Goal: Task Accomplishment & Management: Use online tool/utility

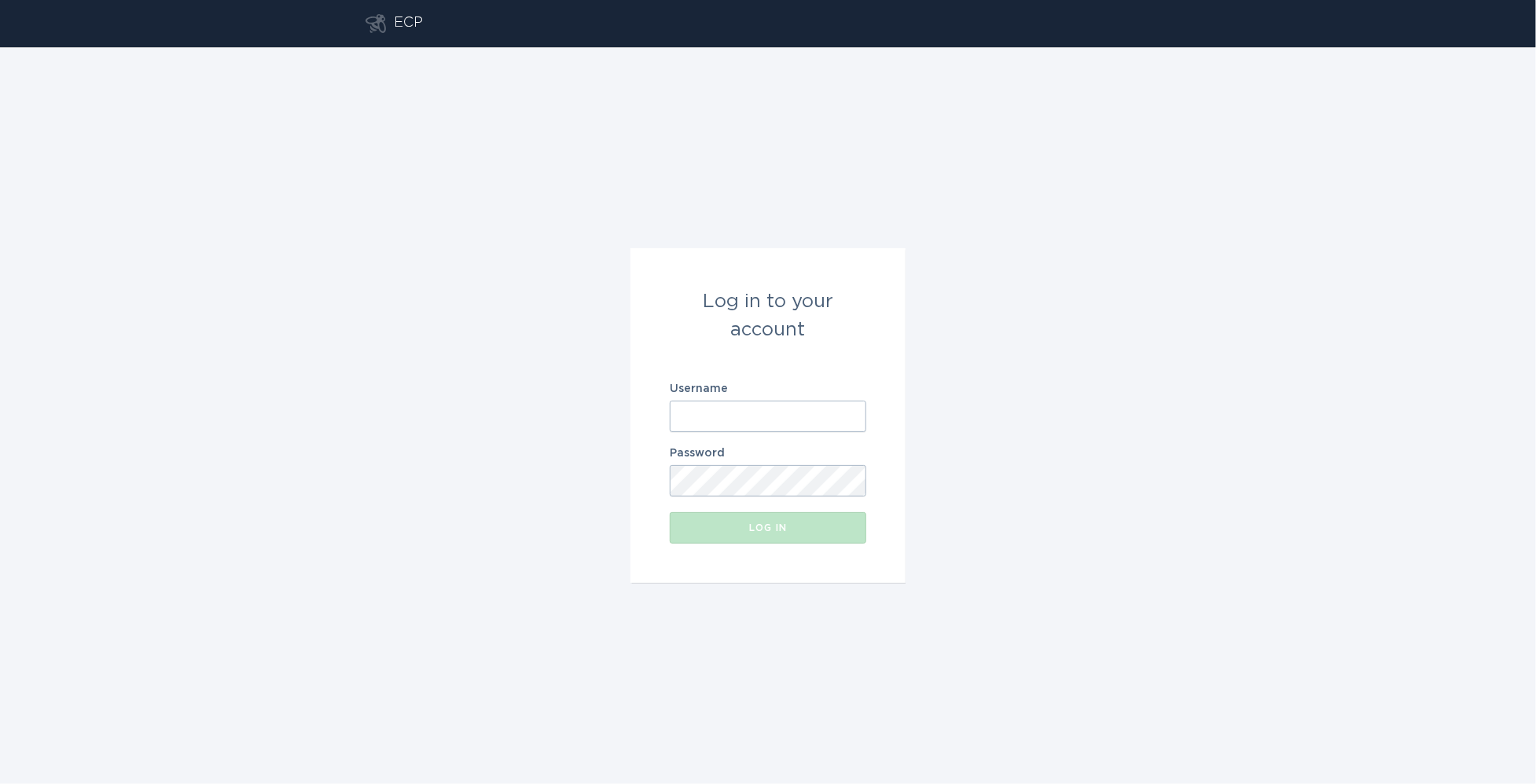
type input "[EMAIL_ADDRESS][DOMAIN_NAME]"
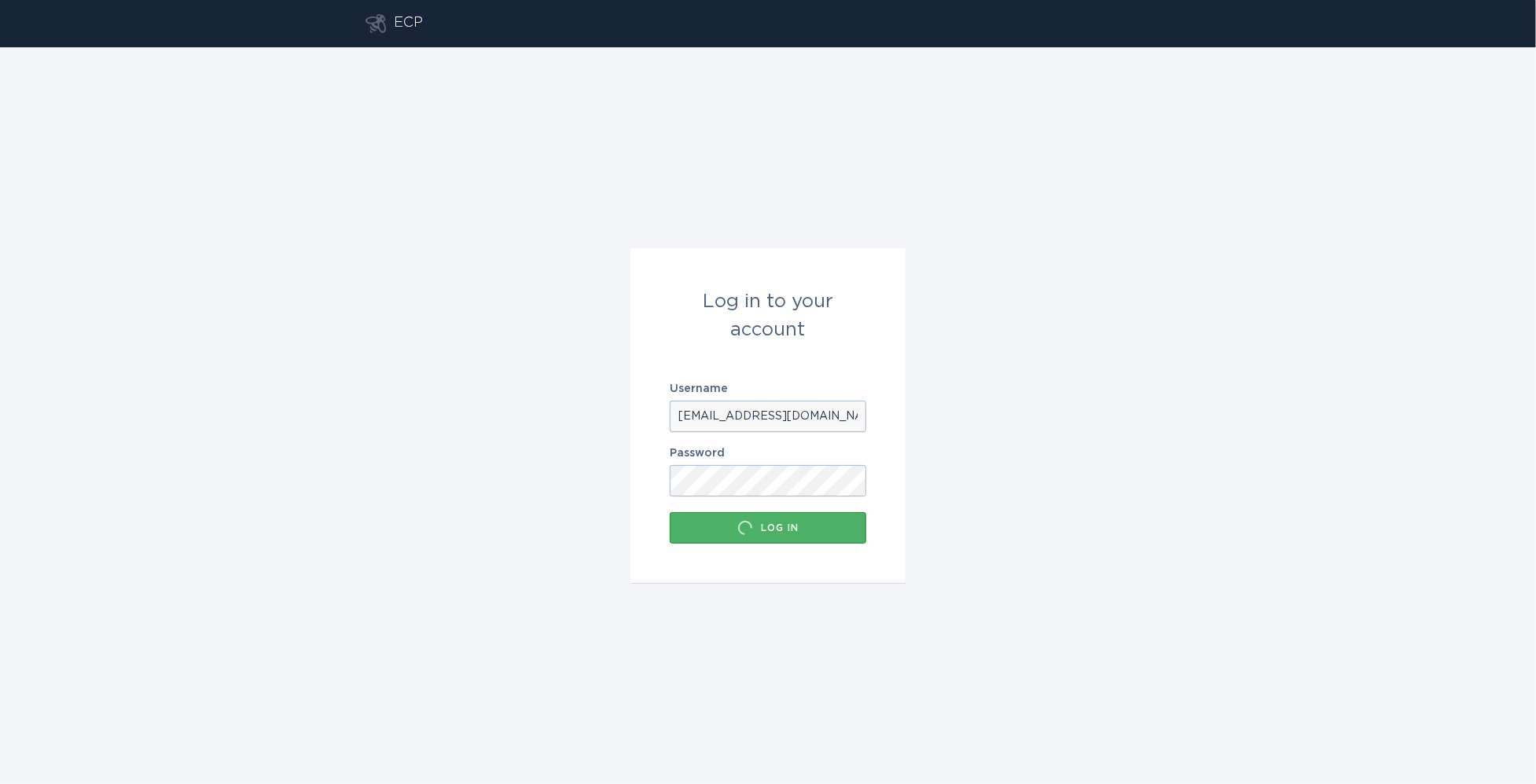
click at [759, 532] on div "Log in" at bounding box center [768, 528] width 181 height 15
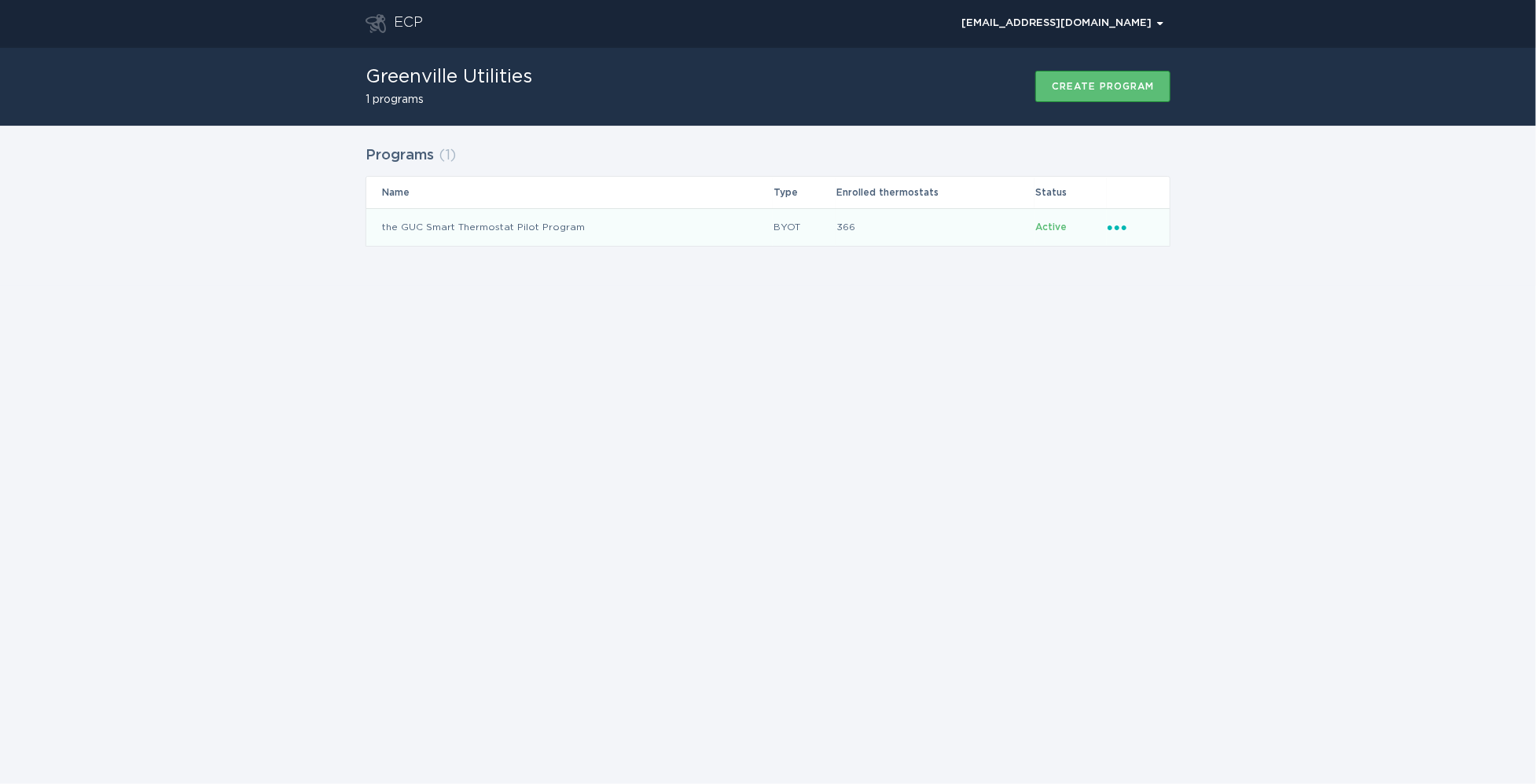
click at [532, 222] on td "the GUC Smart Thermostat Pilot Program" at bounding box center [569, 228] width 407 height 38
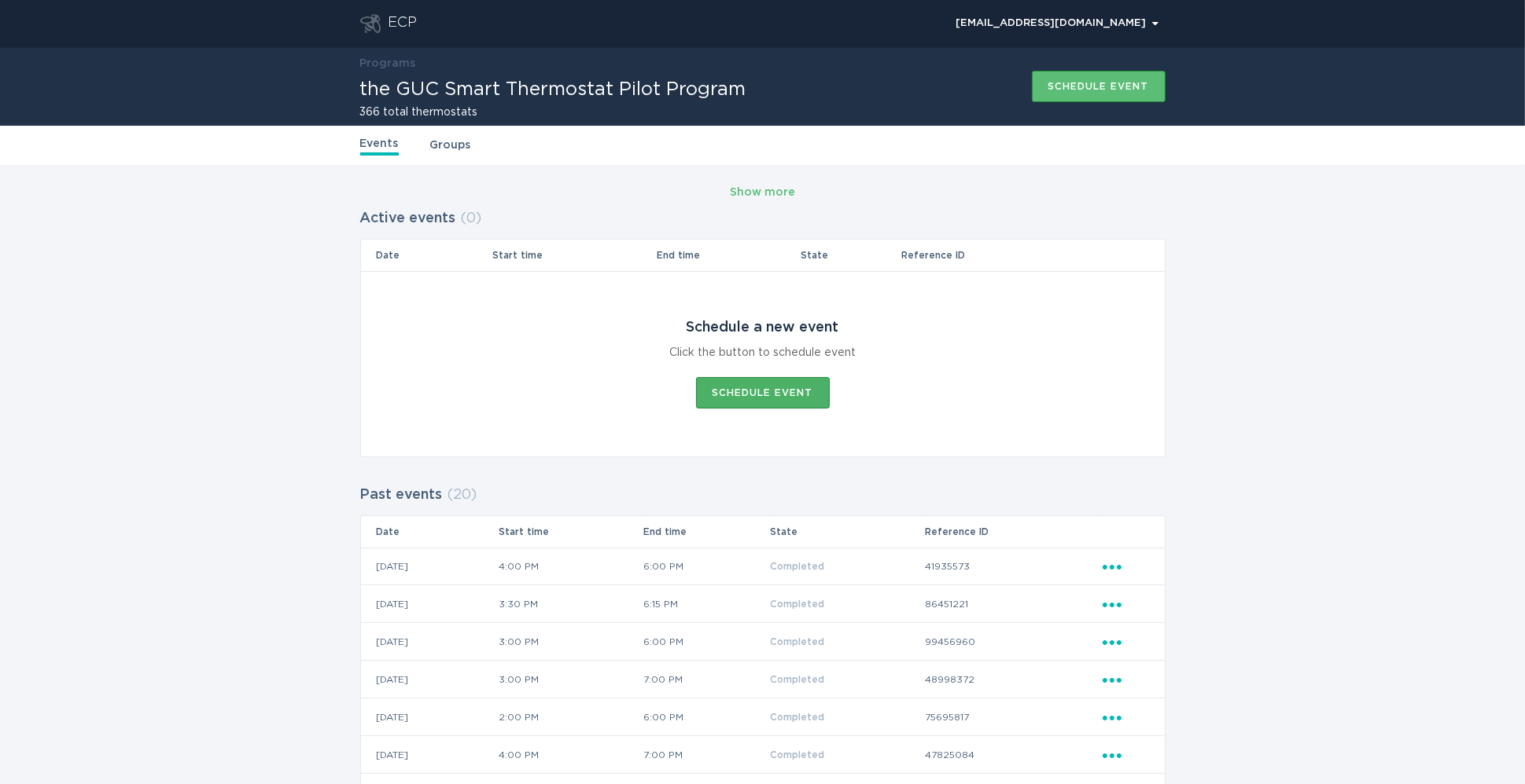
click at [749, 385] on button "Schedule event" at bounding box center [762, 392] width 133 height 31
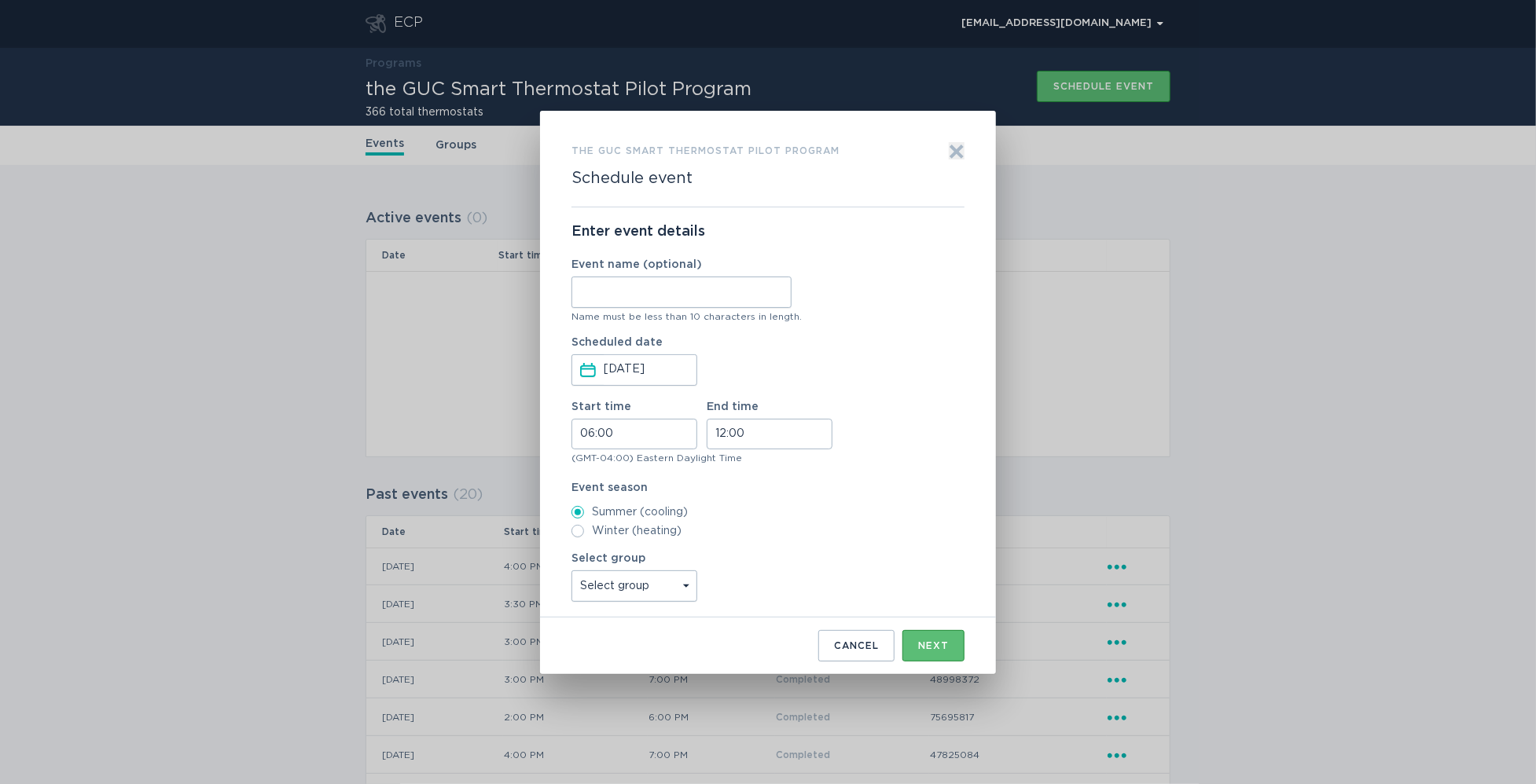
click at [689, 280] on input "Event name (optional)" at bounding box center [681, 291] width 220 height 31
type input "[DATE]"
click at [617, 451] on div "Start time 06:00 End time 12:00 (GMT-04:00) Eastern Daylight Time" at bounding box center [768, 434] width 393 height 65
click at [626, 440] on input "06:00" at bounding box center [635, 434] width 126 height 30
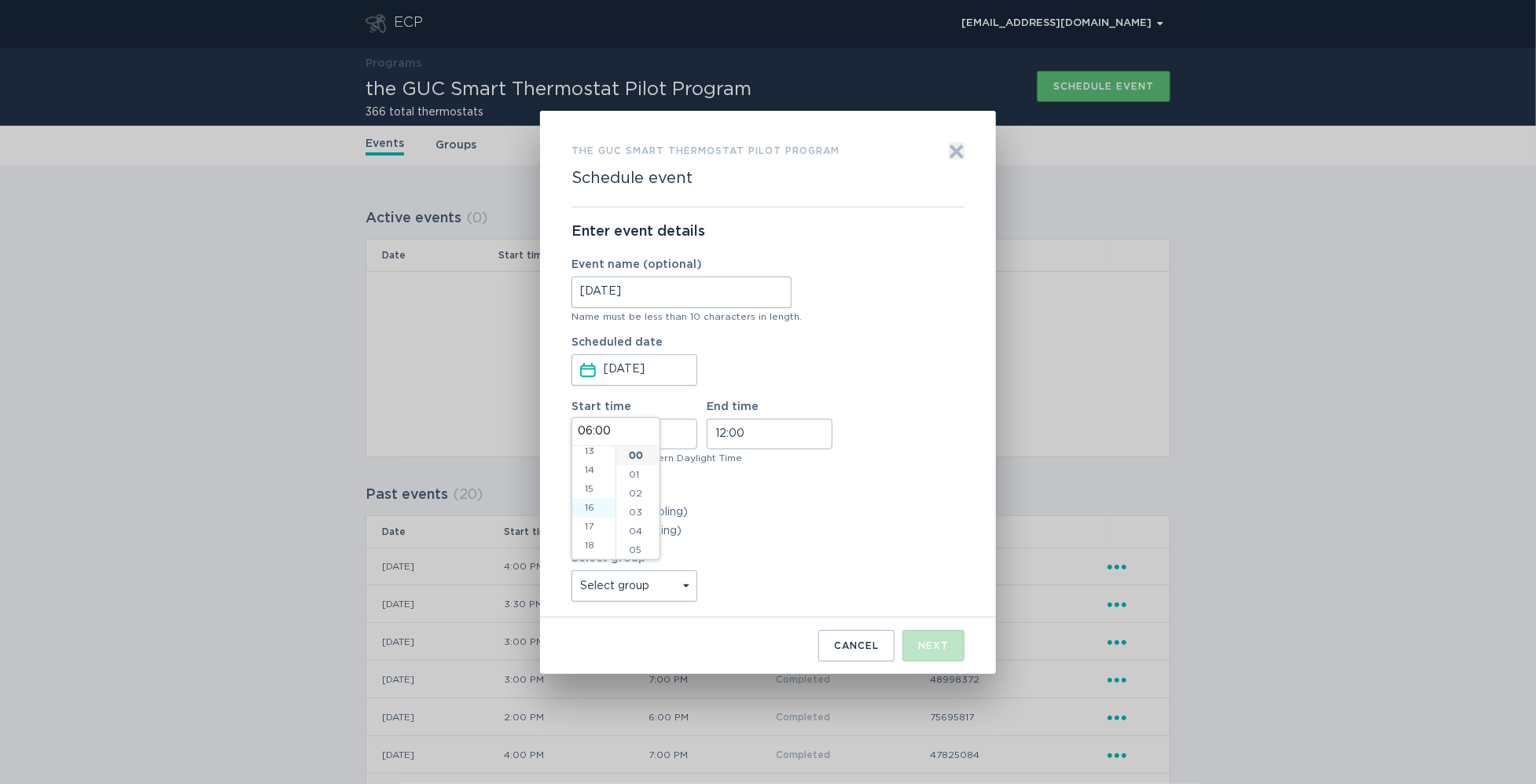
click at [595, 507] on li "16" at bounding box center [594, 508] width 43 height 19
type input "16:00"
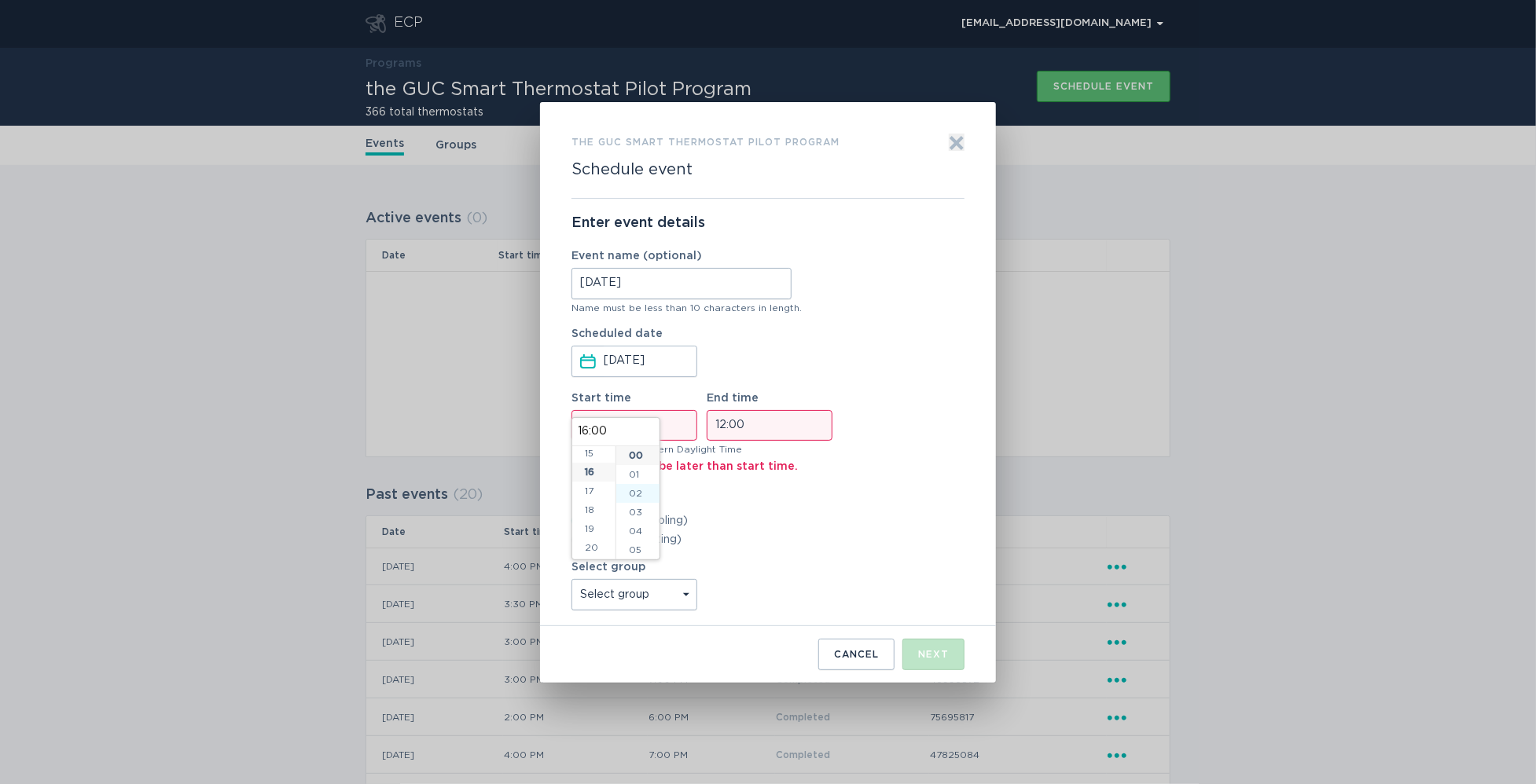
scroll to position [302, 0]
click at [800, 418] on input "12:00" at bounding box center [770, 426] width 126 height 30
click at [726, 511] on li "19" at bounding box center [728, 516] width 43 height 19
type input "19:00"
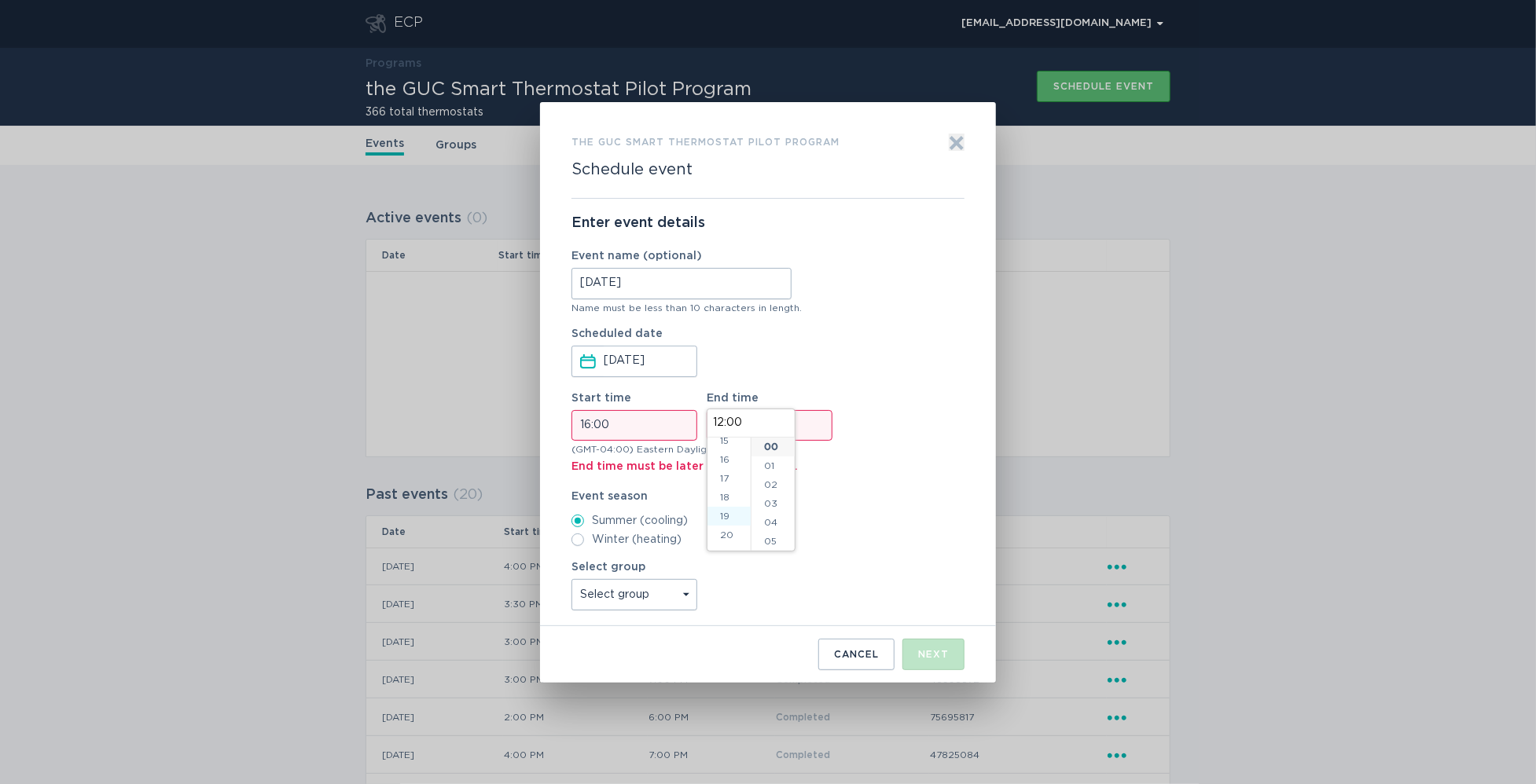
type input "19:00"
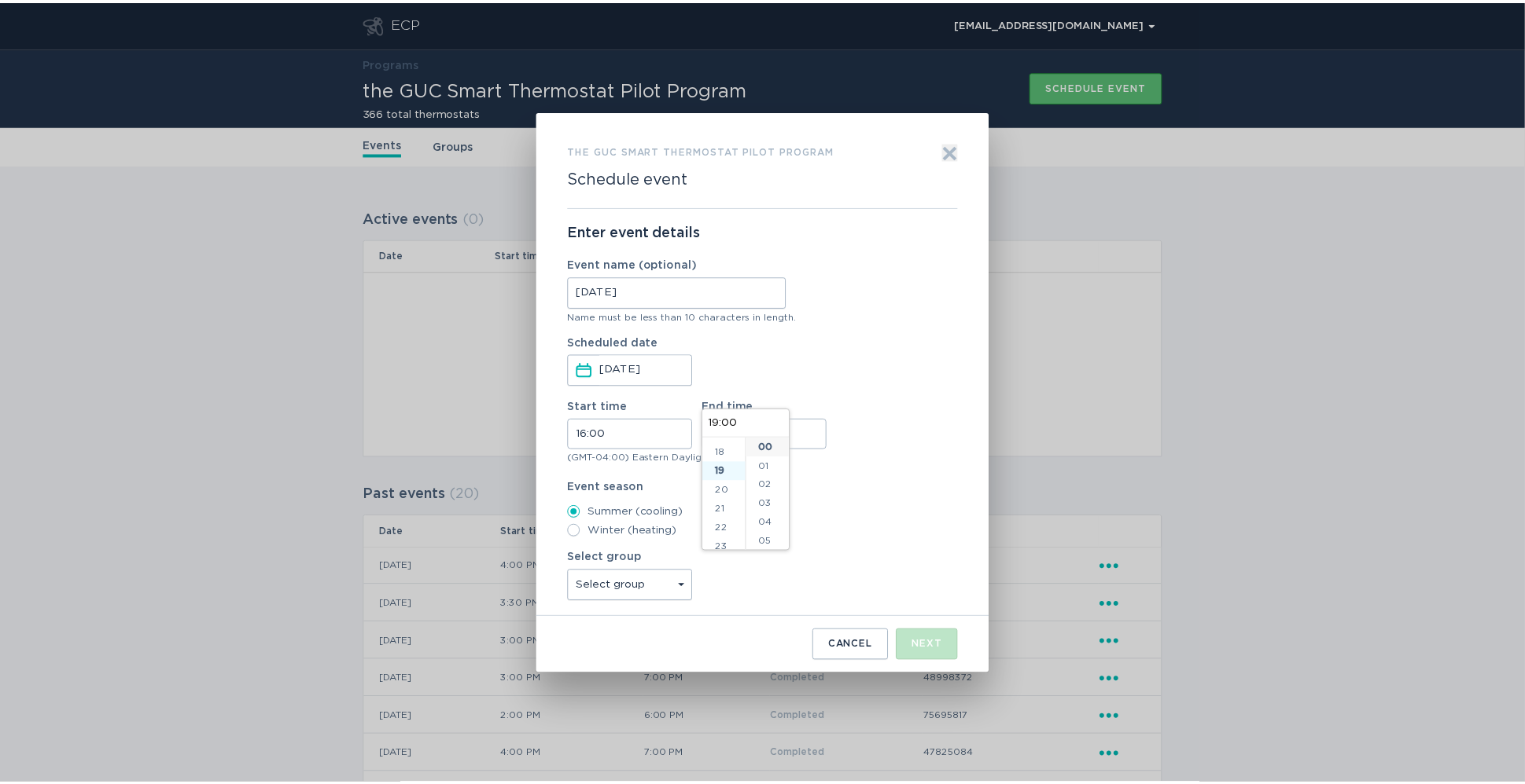
scroll to position [339, 0]
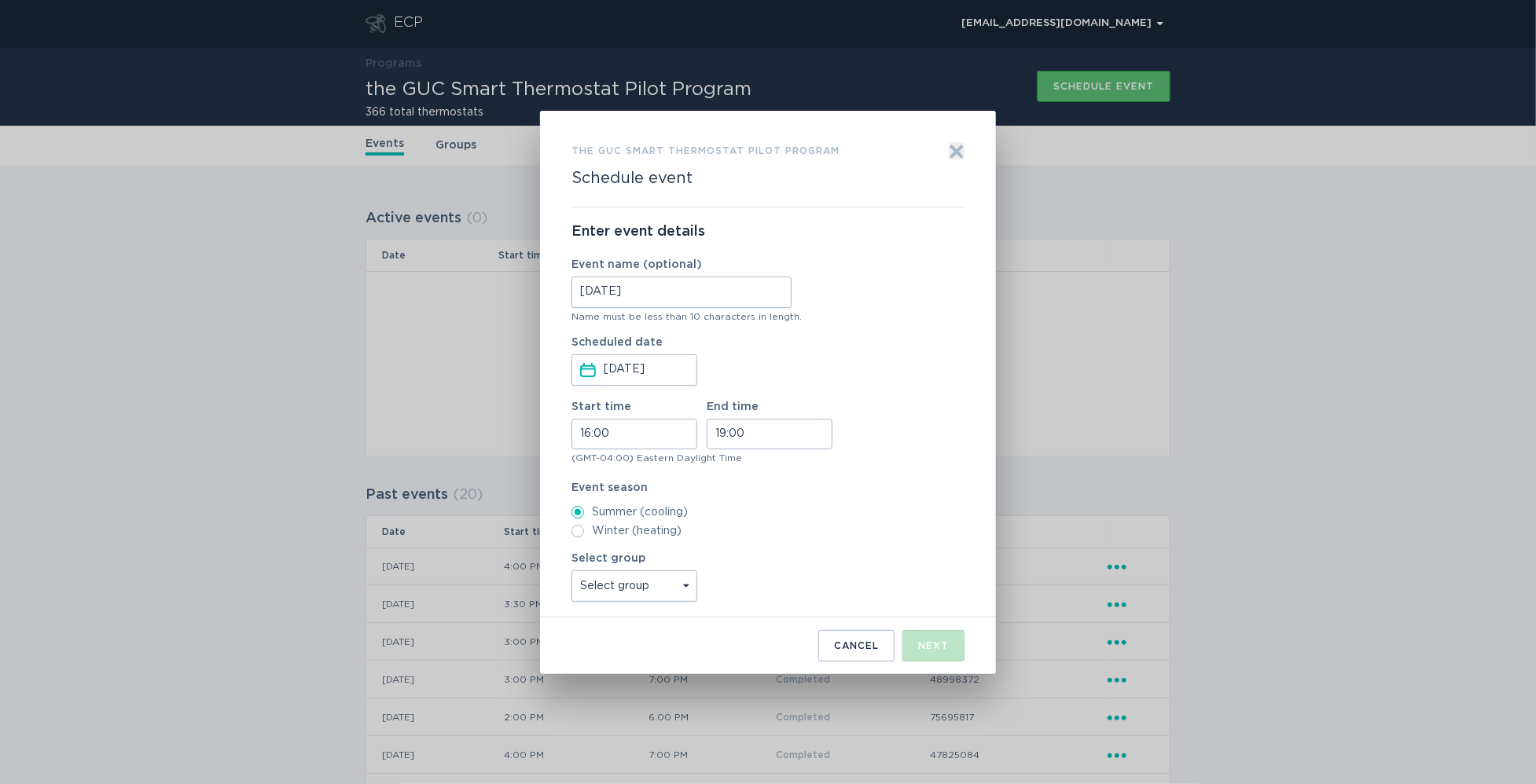
click at [899, 470] on div "Enter event details Event name (optional) [DATE] Name must be less than 10 char…" at bounding box center [768, 412] width 393 height 411
click at [633, 586] on select "Select group All thermostats" at bounding box center [635, 586] width 126 height 31
select select "f9c2c436cd27409abcac5ad806abf5de"
click at [572, 571] on select "Select group All thermostats" at bounding box center [635, 586] width 126 height 31
click at [929, 641] on div "Next" at bounding box center [934, 646] width 30 height 10
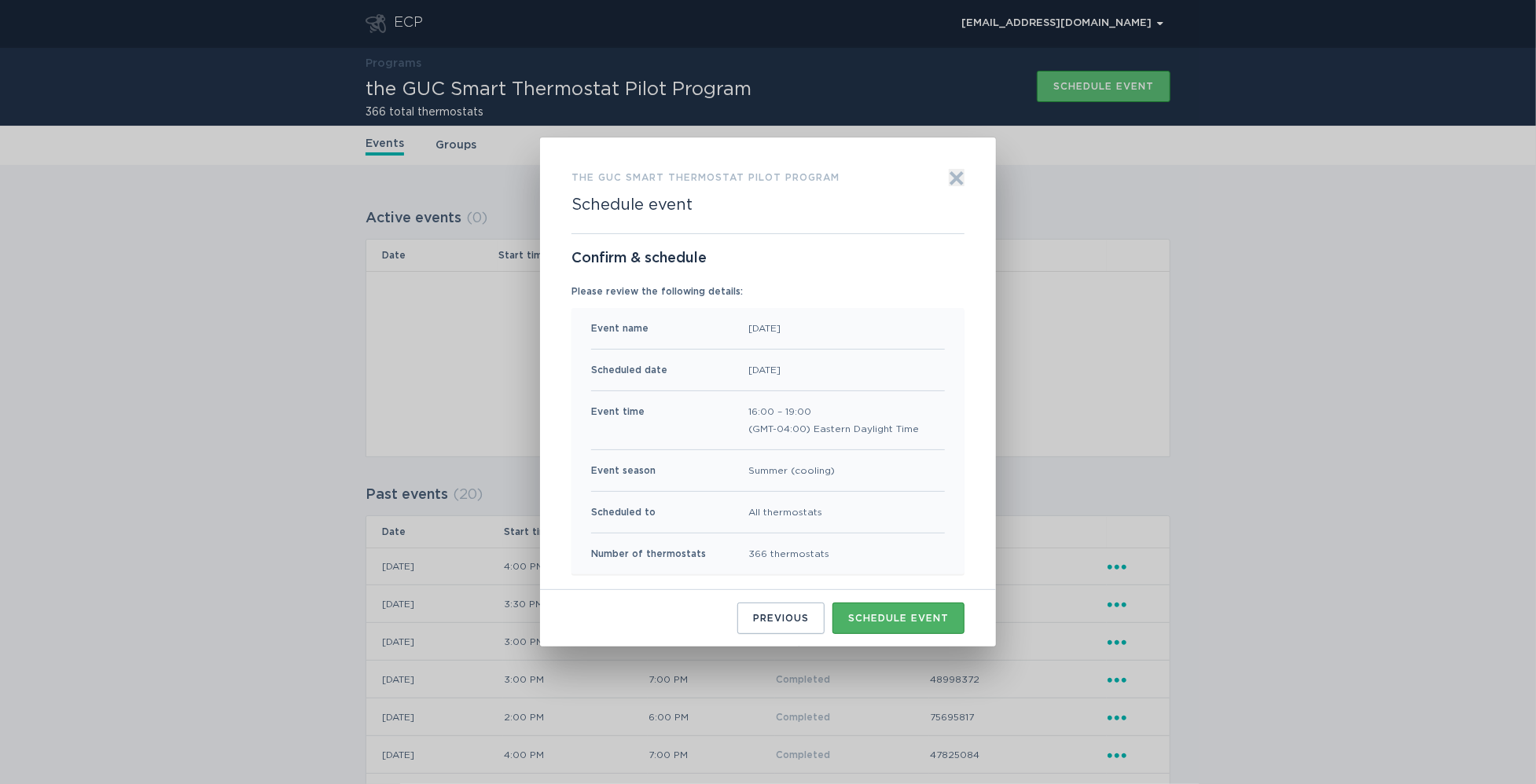
click at [923, 617] on div "Schedule event" at bounding box center [899, 618] width 101 height 10
